Goal: Task Accomplishment & Management: Use online tool/utility

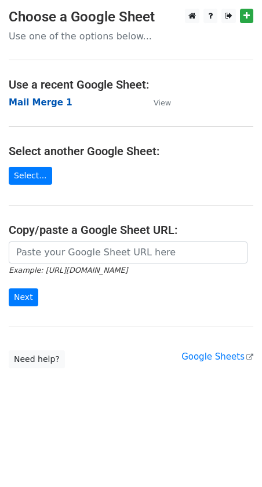
click at [35, 103] on strong "Mail Merge 1" at bounding box center [41, 102] width 64 height 10
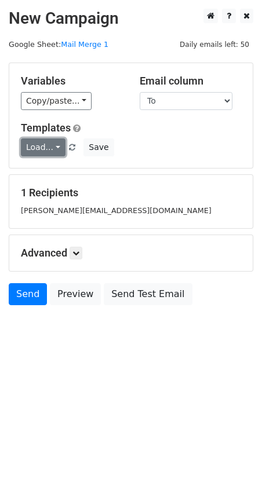
click at [50, 150] on link "Load..." at bounding box center [43, 148] width 45 height 18
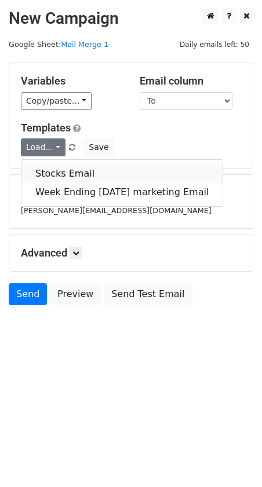
click at [60, 169] on link "Stocks Email" at bounding box center [121, 174] width 201 height 19
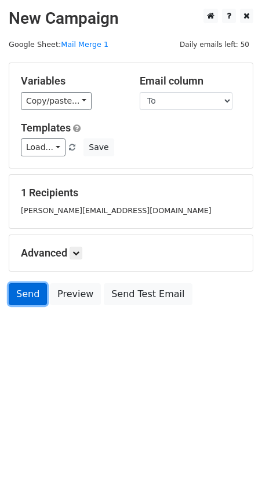
click at [26, 294] on link "Send" at bounding box center [28, 294] width 38 height 22
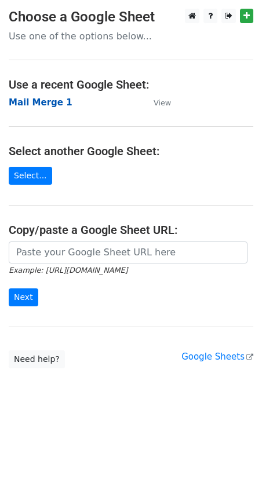
click at [37, 102] on strong "Mail Merge 1" at bounding box center [41, 102] width 64 height 10
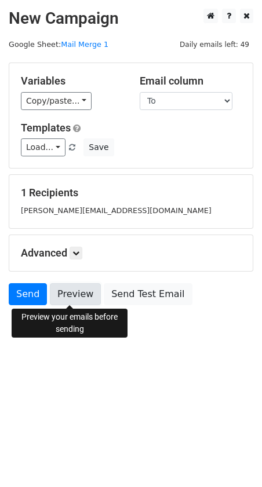
click at [72, 294] on link "Preview" at bounding box center [75, 294] width 51 height 22
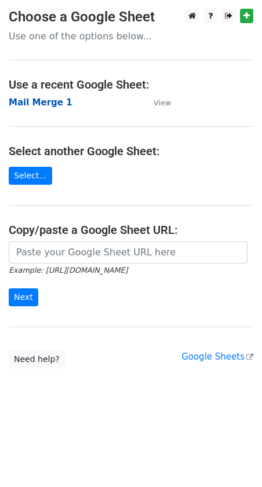
click at [34, 103] on strong "Mail Merge 1" at bounding box center [41, 102] width 64 height 10
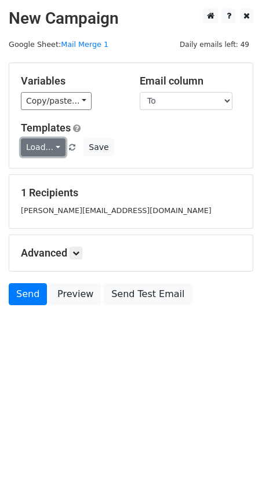
click at [53, 147] on link "Load..." at bounding box center [43, 148] width 45 height 18
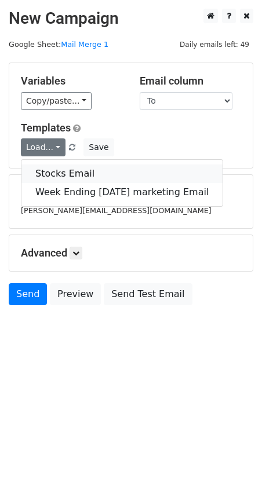
click at [56, 174] on link "Stocks Email" at bounding box center [121, 174] width 201 height 19
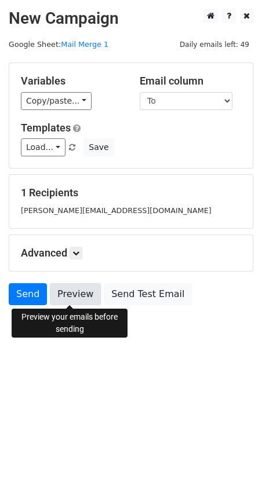
click at [60, 296] on link "Preview" at bounding box center [75, 294] width 51 height 22
